Goal: Entertainment & Leisure: Consume media (video, audio)

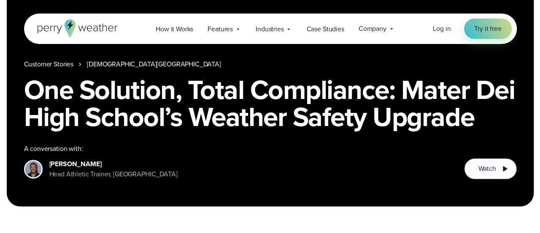
scroll to position [127, 0]
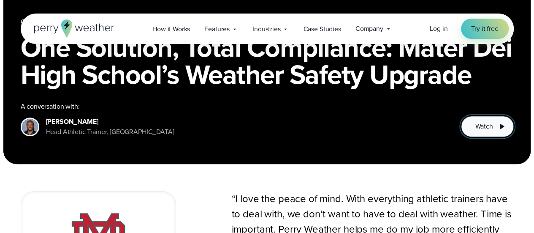
click at [485, 122] on span "Watch" at bounding box center [484, 126] width 18 height 10
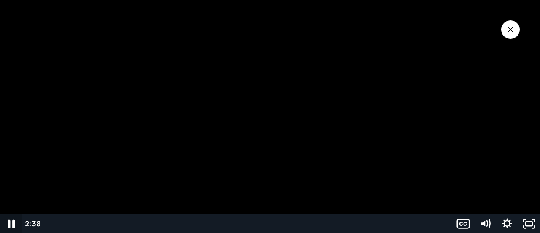
click at [7, 223] on icon "Pause" at bounding box center [11, 223] width 26 height 22
